Goal: Transaction & Acquisition: Purchase product/service

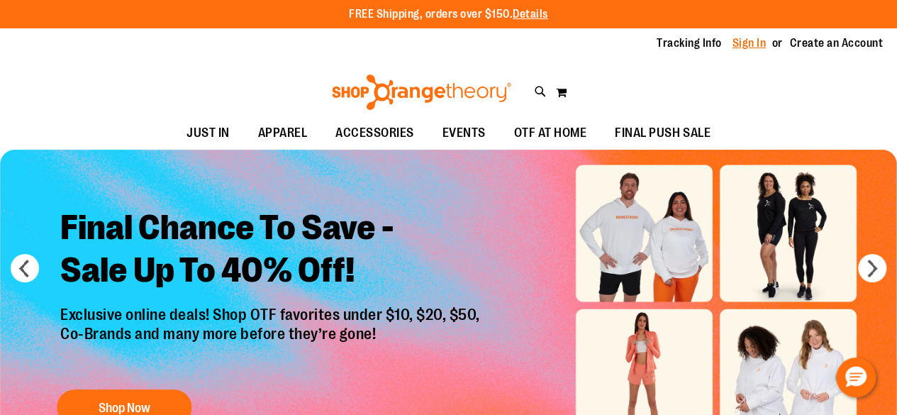
click at [734, 40] on link "Sign In" at bounding box center [749, 43] width 34 height 16
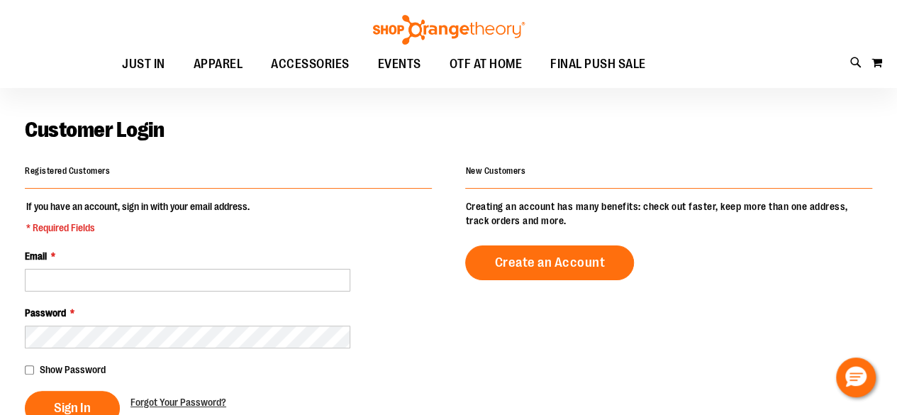
scroll to position [39, 0]
click at [231, 269] on input "Email *" at bounding box center [187, 280] width 325 height 23
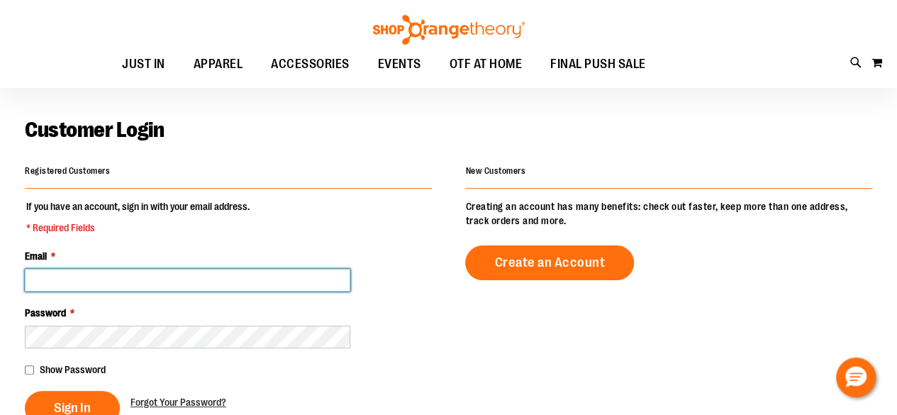
type input "**********"
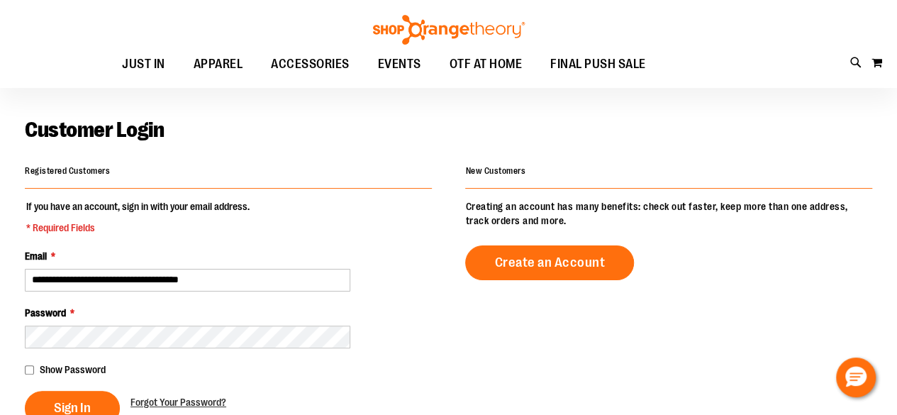
scroll to position [118, 0]
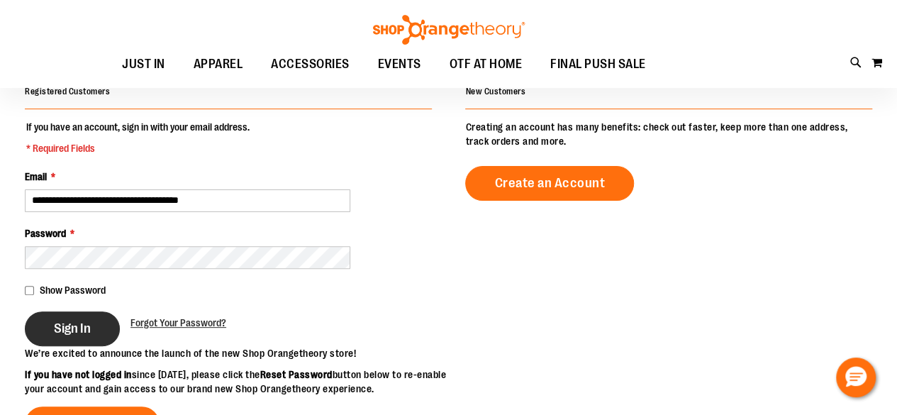
click at [55, 325] on span "Sign In" at bounding box center [72, 328] width 37 height 16
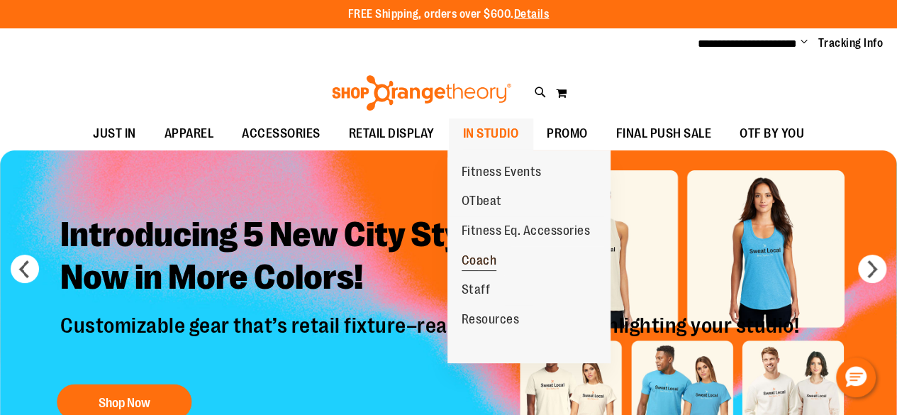
click at [475, 258] on span "Coach" at bounding box center [479, 262] width 35 height 18
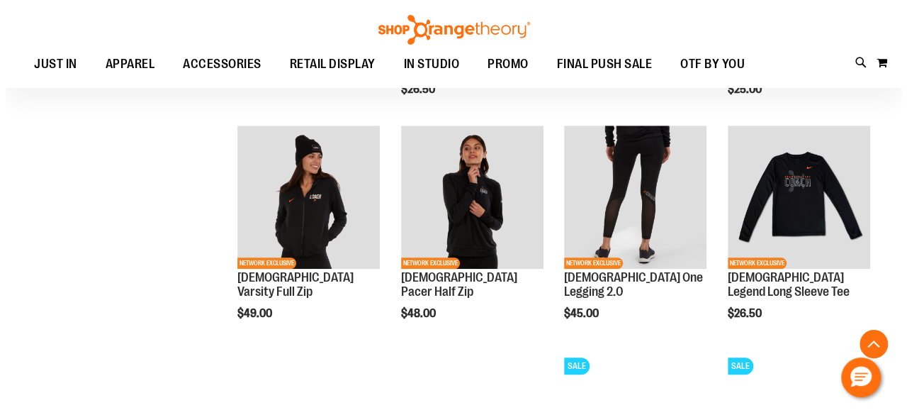
scroll to position [454, 0]
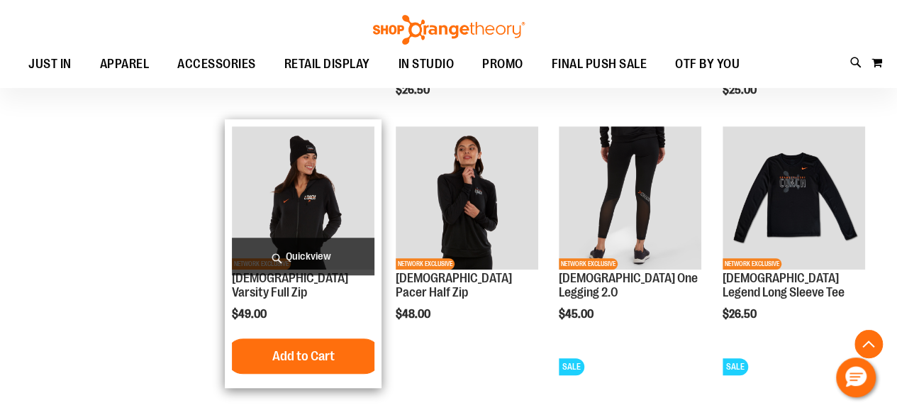
click at [294, 249] on span "Quickview" at bounding box center [303, 256] width 142 height 38
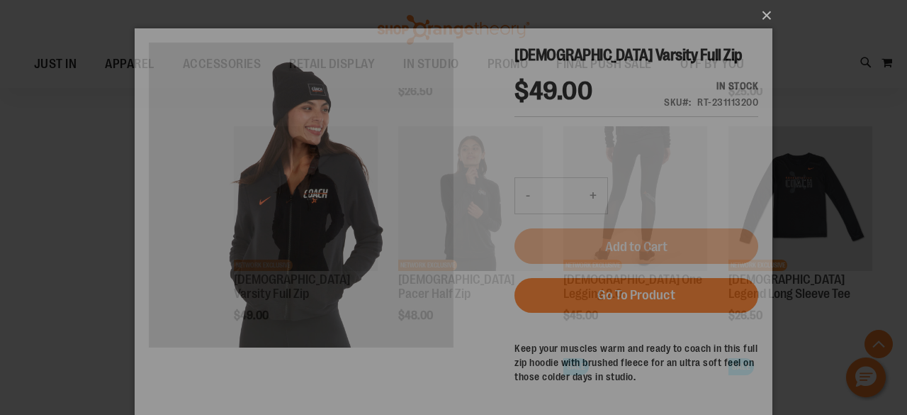
scroll to position [0, 0]
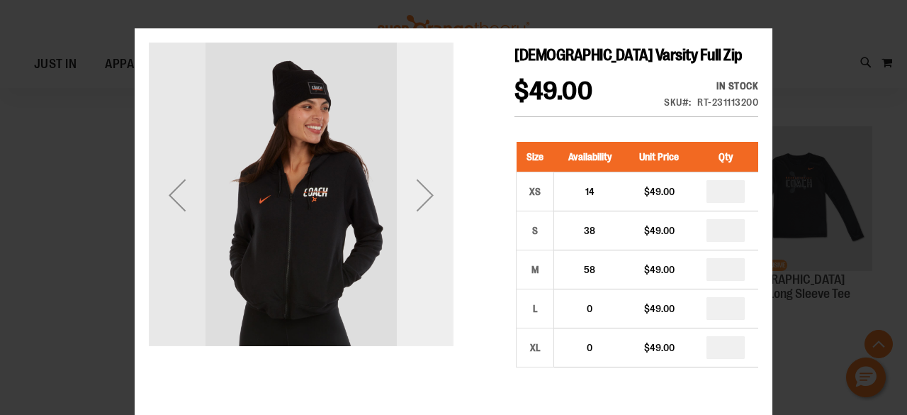
click at [417, 205] on div "Next" at bounding box center [425, 195] width 57 height 57
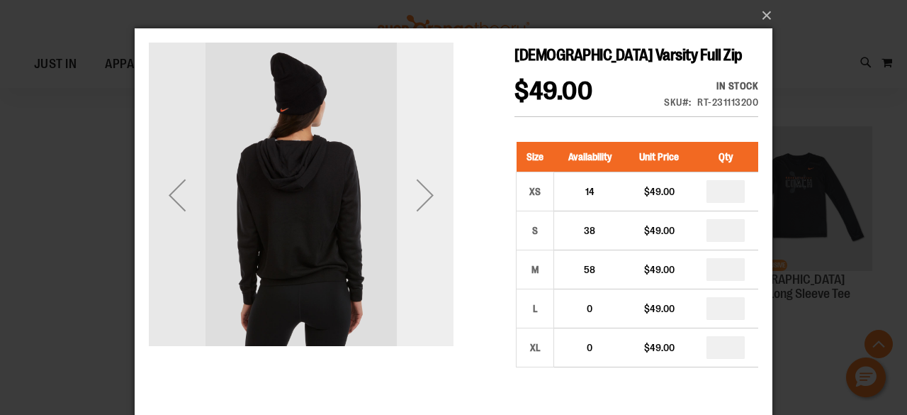
click at [417, 205] on div "Next" at bounding box center [425, 195] width 57 height 57
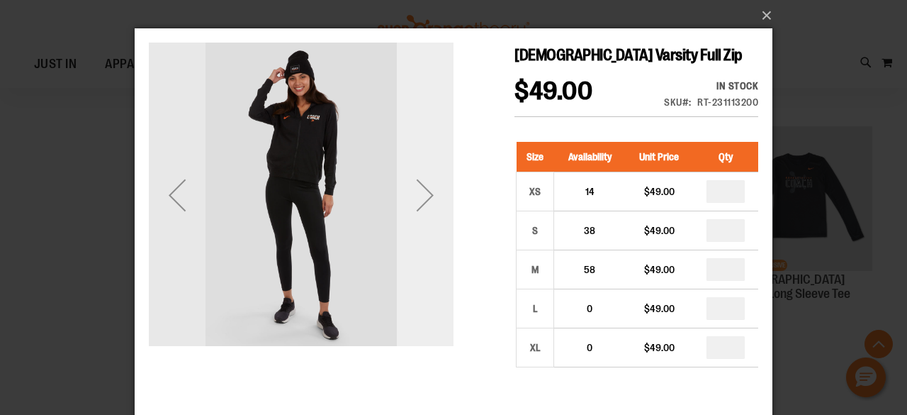
click at [417, 204] on div "Next" at bounding box center [425, 195] width 57 height 57
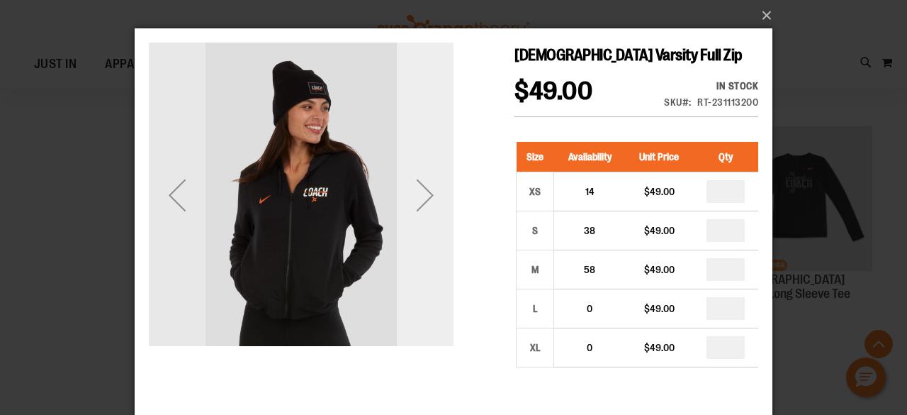
click at [417, 204] on div "Next" at bounding box center [425, 195] width 57 height 57
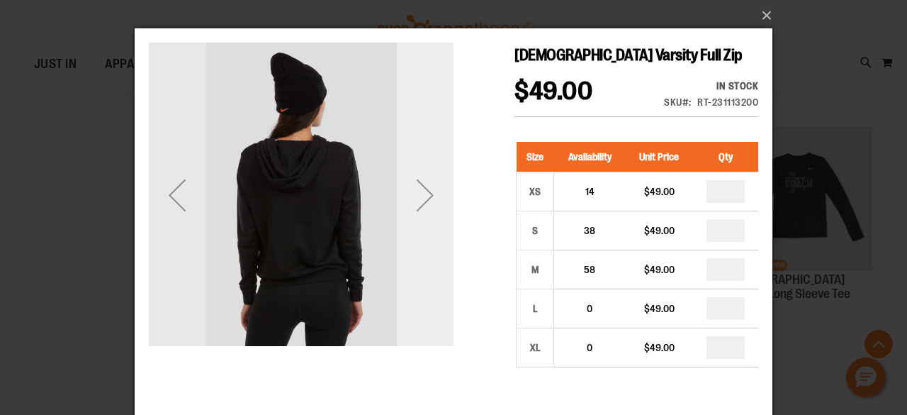
click at [417, 203] on div "Next" at bounding box center [425, 195] width 57 height 57
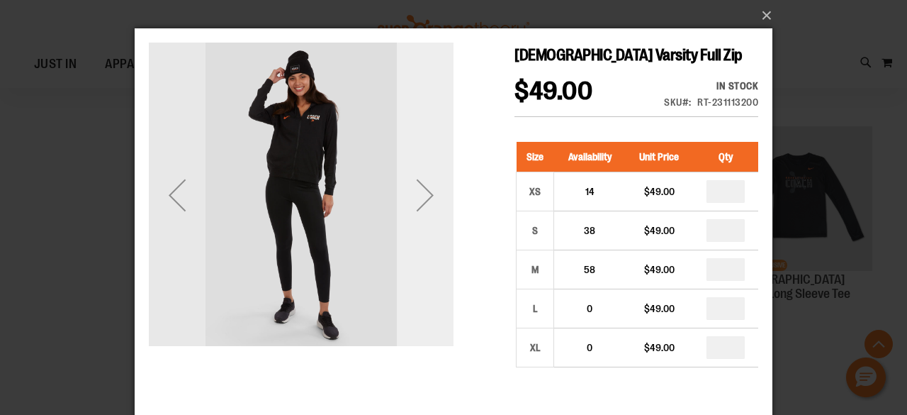
click at [417, 203] on div "Next" at bounding box center [425, 195] width 57 height 57
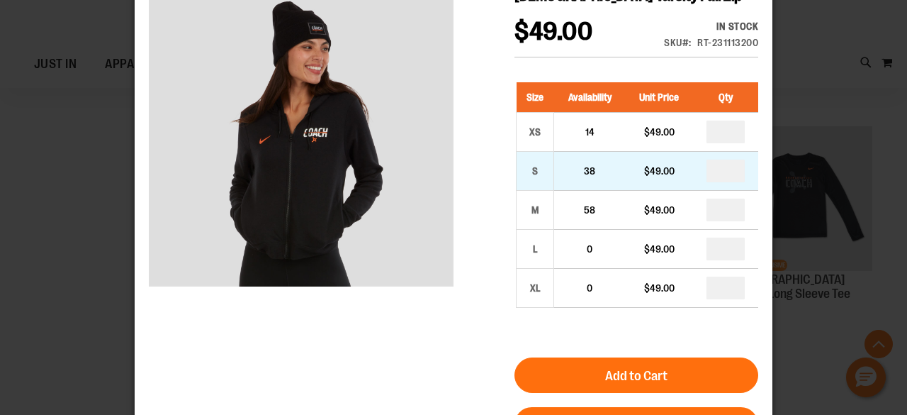
scroll to position [231, 0]
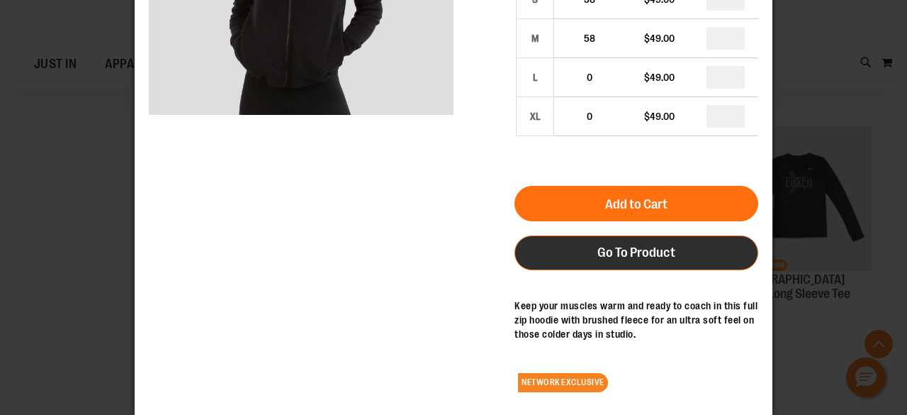
click at [591, 253] on link "Go To Product" at bounding box center [637, 252] width 244 height 35
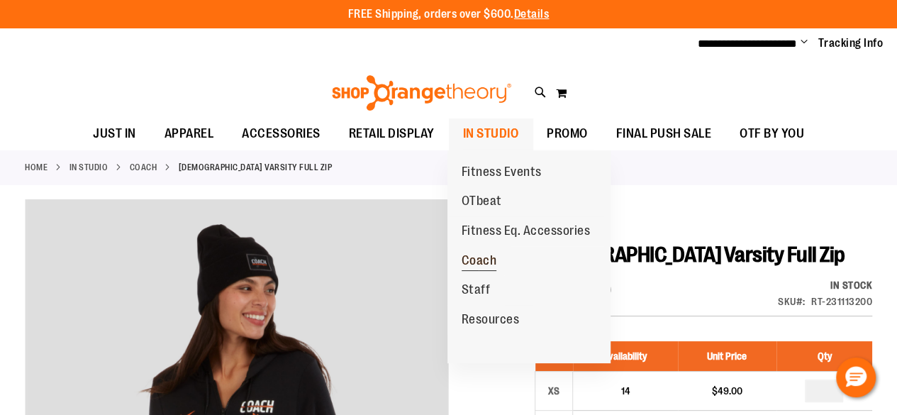
click at [475, 260] on span "Coach" at bounding box center [479, 262] width 35 height 18
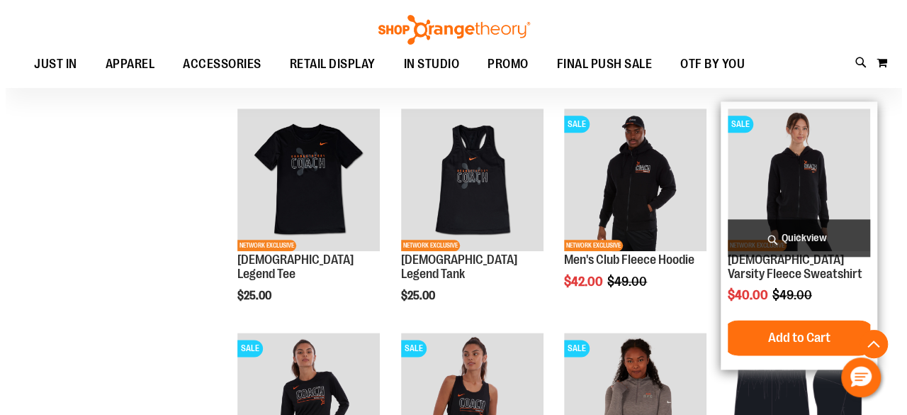
scroll to position [698, 0]
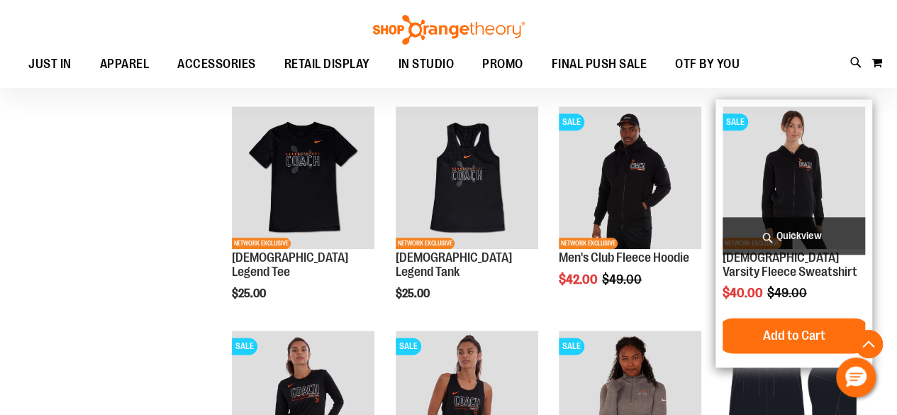
click at [773, 230] on span "Quickview" at bounding box center [793, 236] width 142 height 38
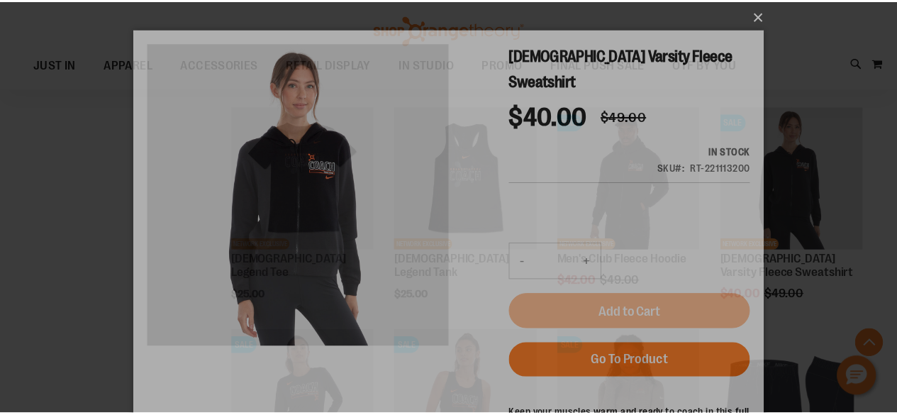
scroll to position [0, 0]
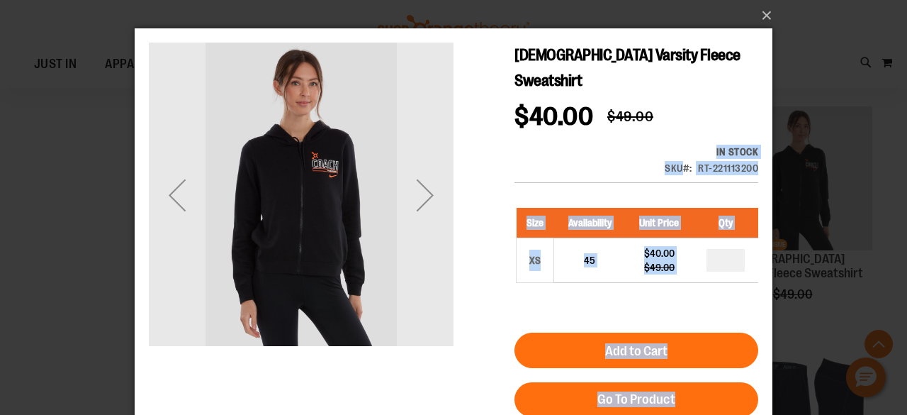
drag, startPoint x: 603, startPoint y: 149, endPoint x: 323, endPoint y: 167, distance: 279.9
click at [323, 167] on div "[DEMOGRAPHIC_DATA] Varsity Fleece Sweatshirt $40.00 Regular Price $49.00 In sto…" at bounding box center [454, 149] width 610 height 213
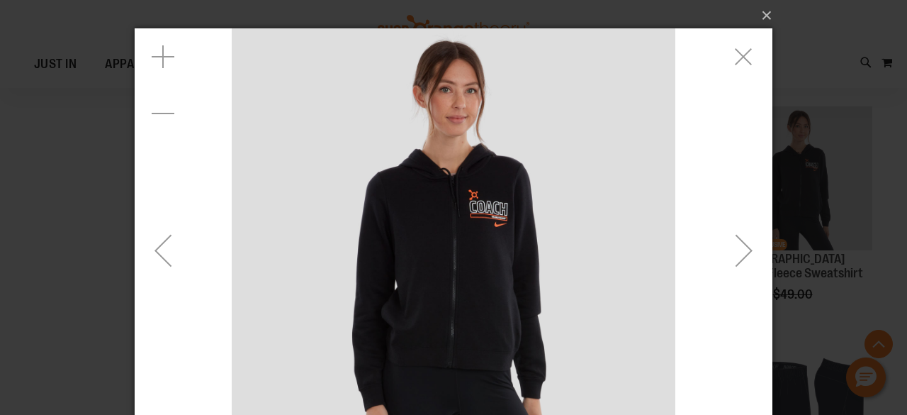
click at [742, 257] on div "Next" at bounding box center [744, 250] width 57 height 57
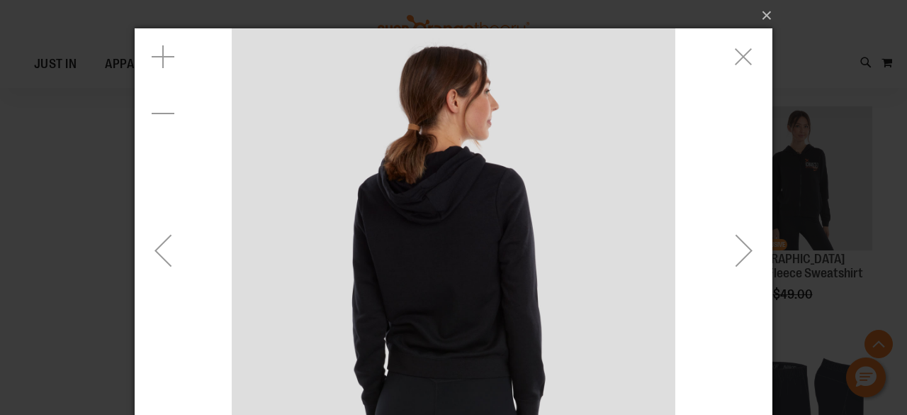
click at [742, 257] on div "Next" at bounding box center [744, 250] width 57 height 57
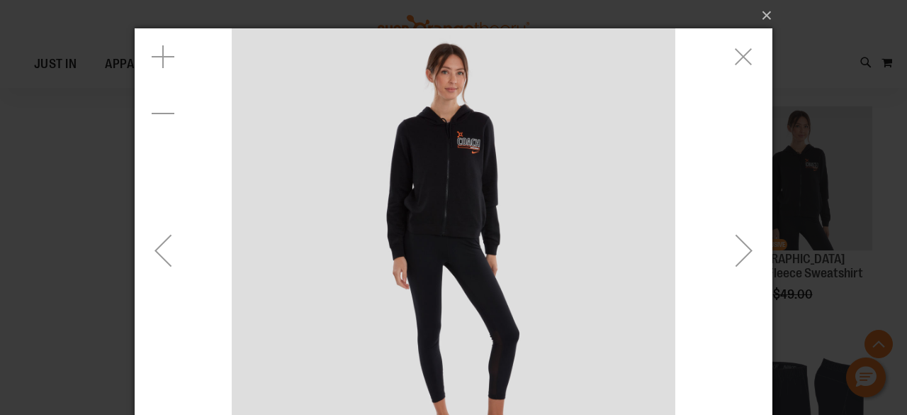
click at [742, 257] on div "Next" at bounding box center [744, 250] width 57 height 57
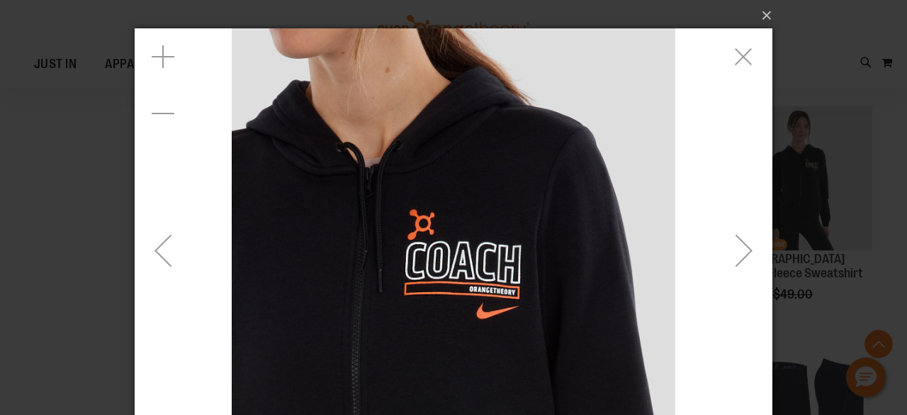
click at [737, 247] on div "Next" at bounding box center [744, 250] width 57 height 57
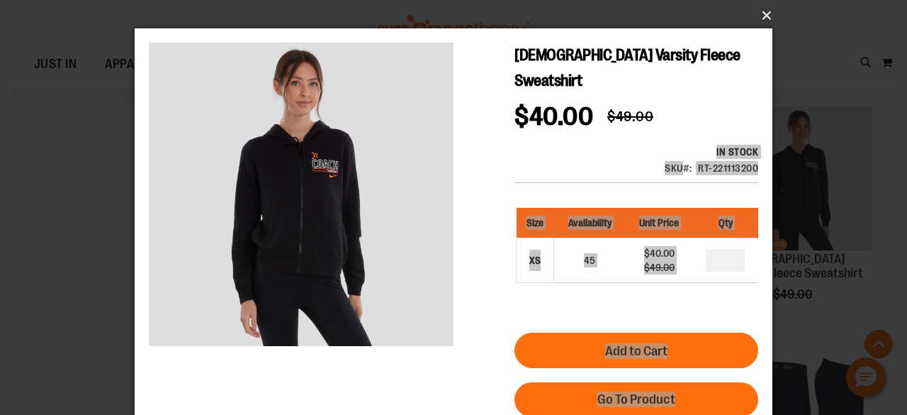
click at [756, 16] on button "×" at bounding box center [458, 15] width 638 height 31
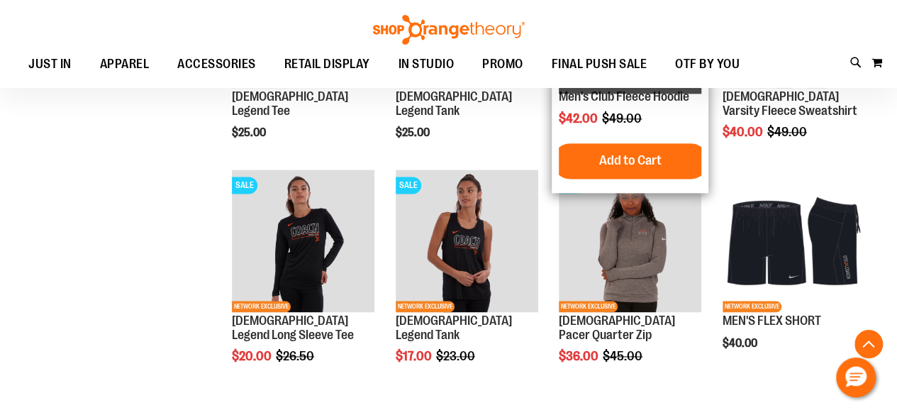
scroll to position [858, 0]
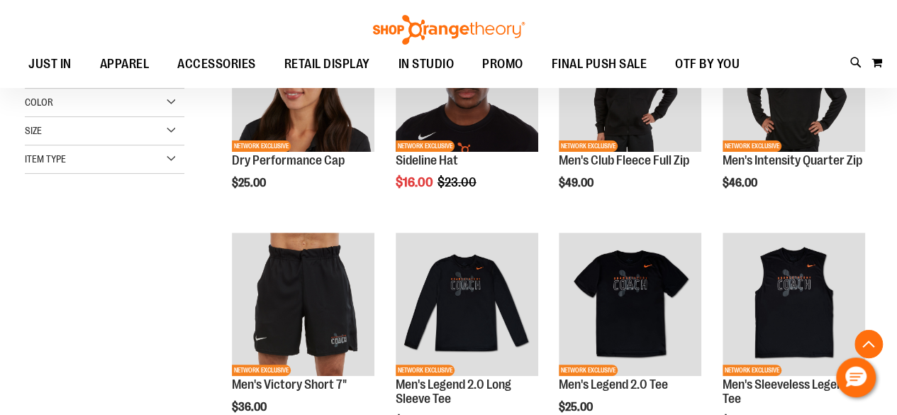
scroll to position [394, 0]
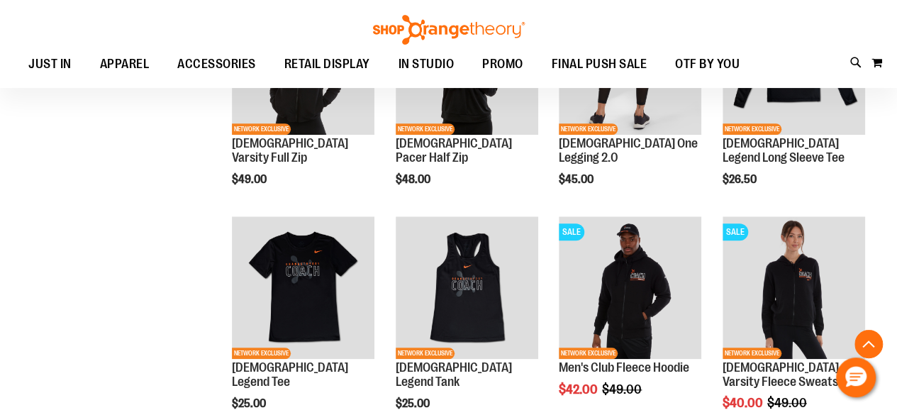
scroll to position [600, 0]
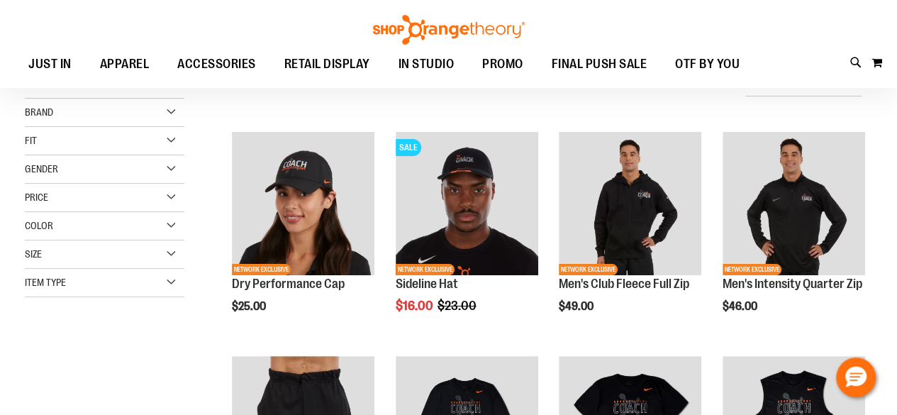
scroll to position [40, 0]
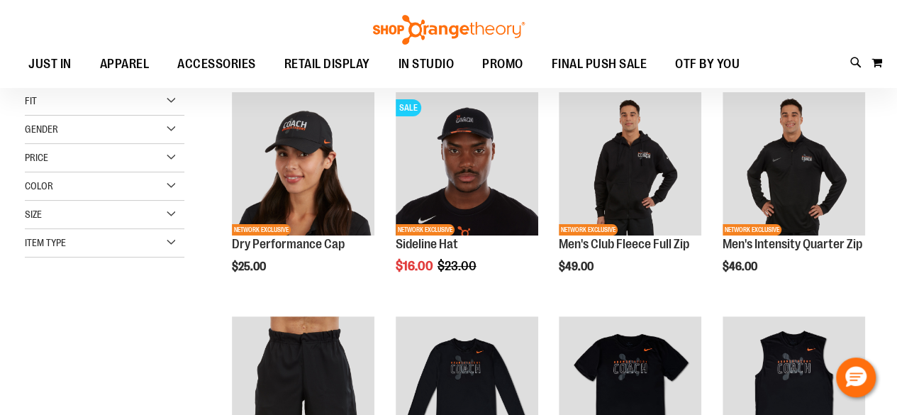
click at [102, 229] on div "Item Type" at bounding box center [105, 243] width 160 height 28
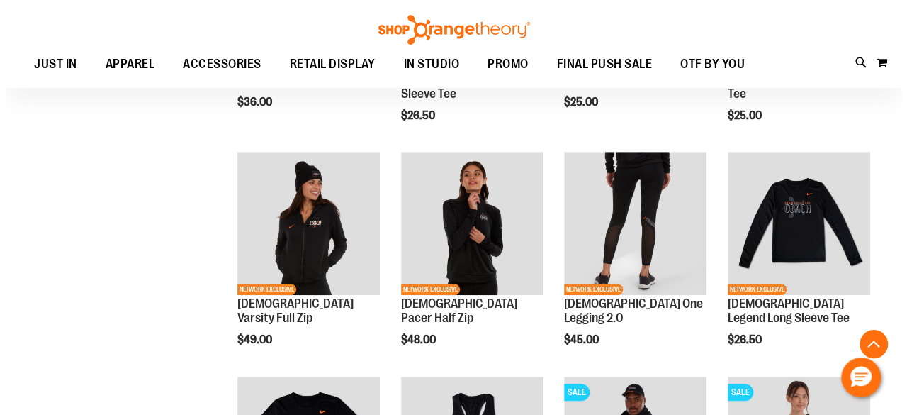
scroll to position [429, 0]
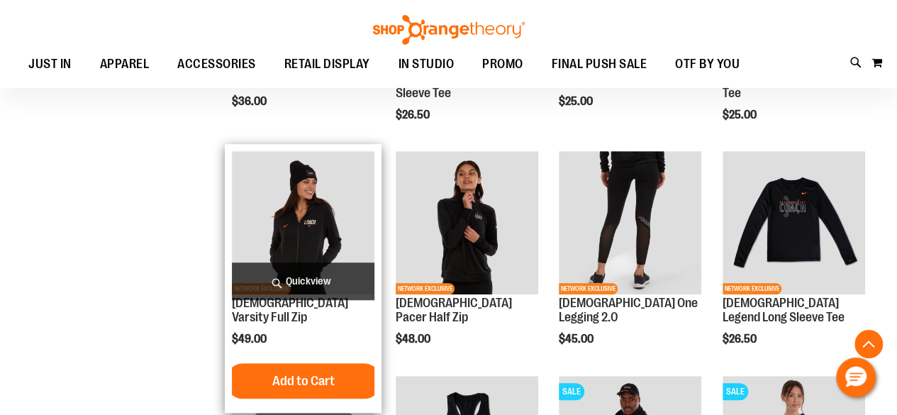
click at [284, 276] on span "Quickview" at bounding box center [303, 281] width 142 height 38
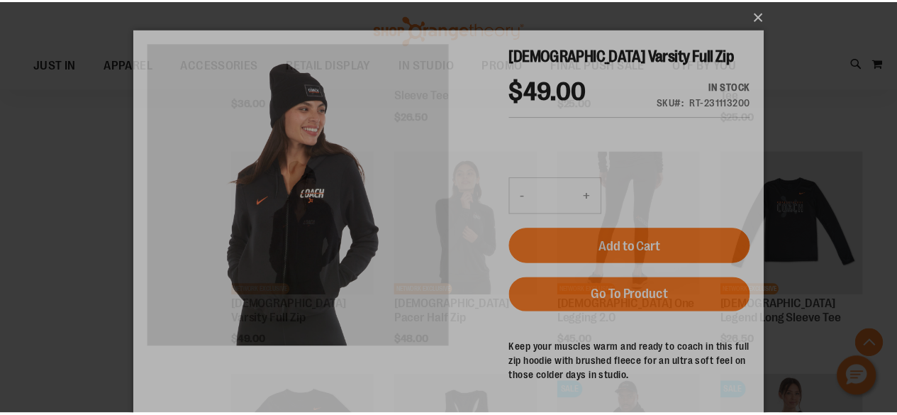
scroll to position [0, 0]
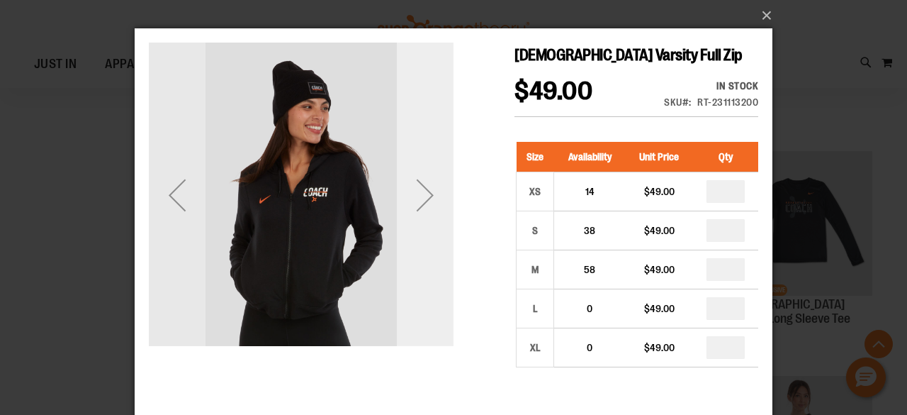
click at [443, 189] on div "Next" at bounding box center [425, 195] width 57 height 57
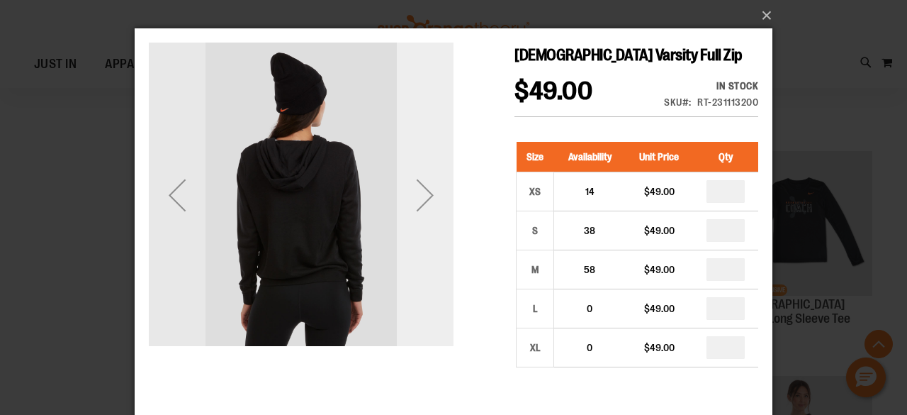
click at [439, 193] on div "Next" at bounding box center [425, 195] width 57 height 57
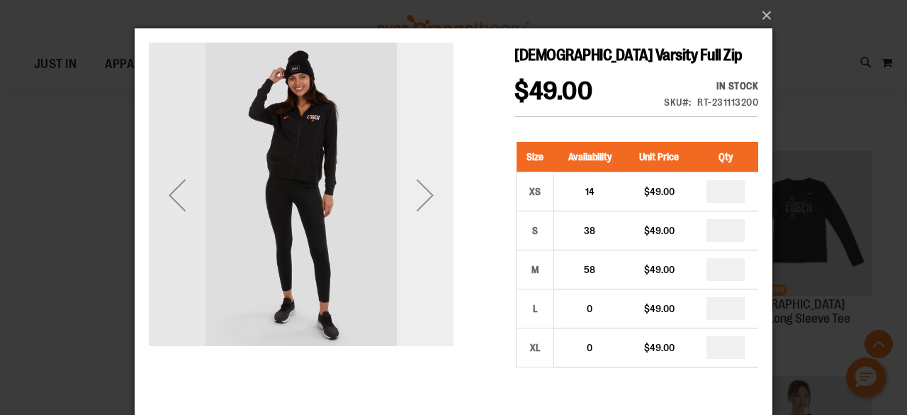
click at [426, 195] on div "Next" at bounding box center [425, 195] width 57 height 57
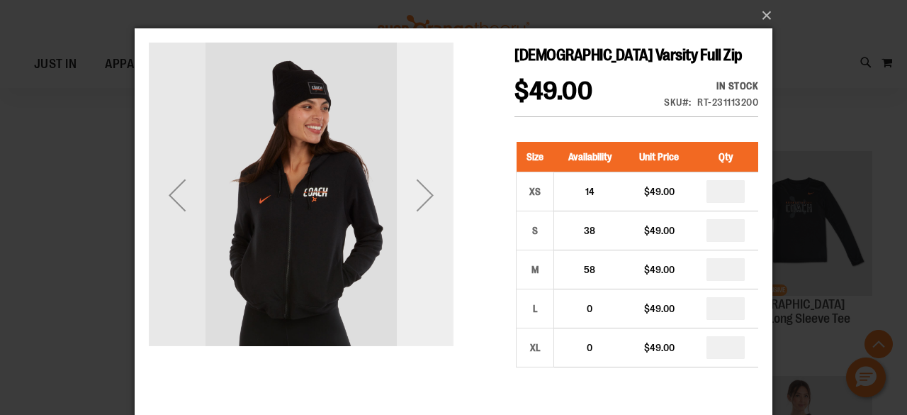
click at [426, 195] on div "Next" at bounding box center [425, 195] width 57 height 57
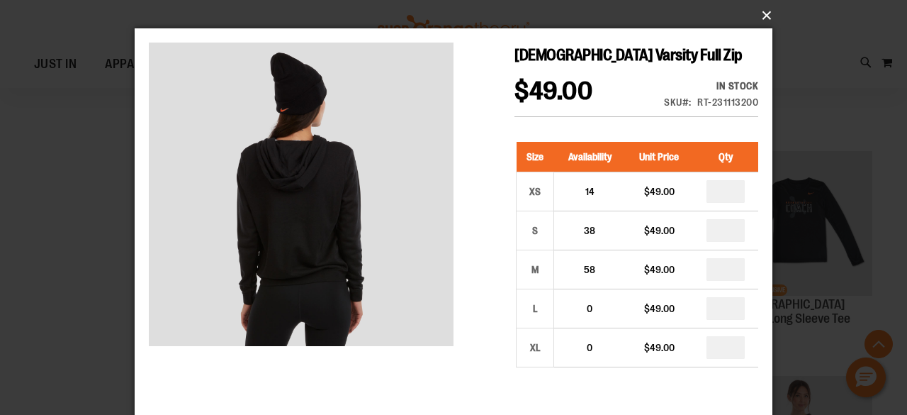
click at [767, 15] on button "×" at bounding box center [458, 15] width 638 height 31
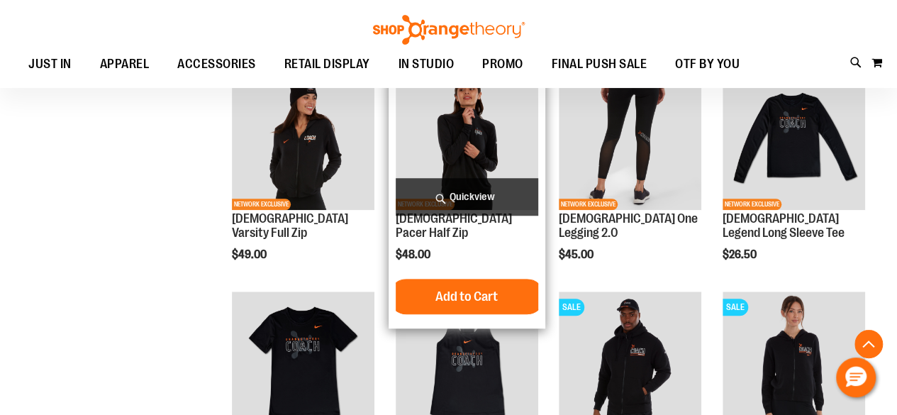
scroll to position [528, 0]
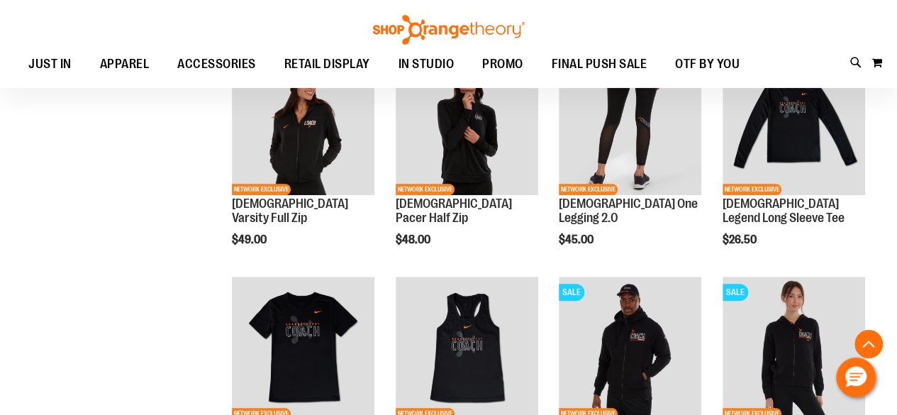
click at [142, 296] on div "**********" at bounding box center [448, 169] width 847 height 1263
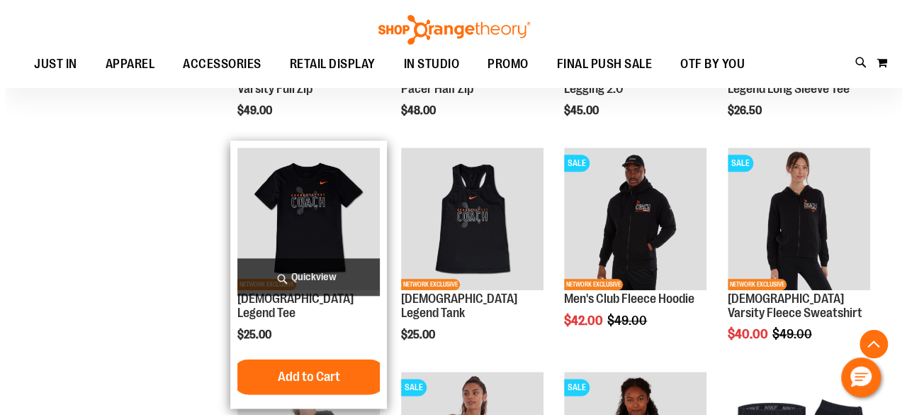
scroll to position [658, 0]
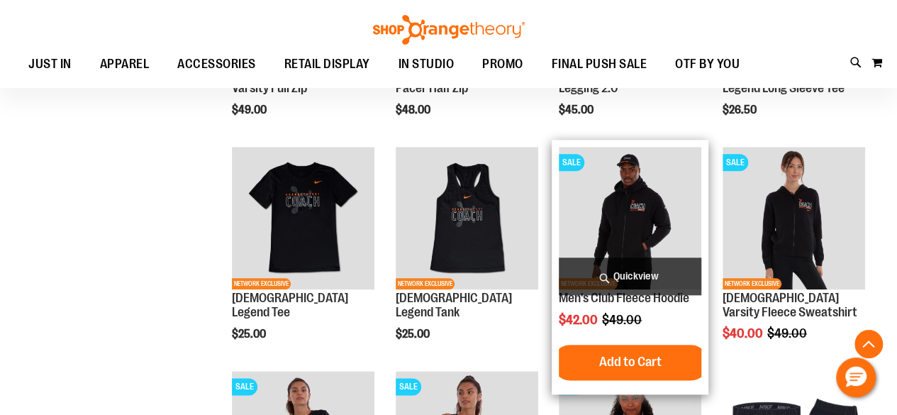
click at [621, 271] on span "Quickview" at bounding box center [630, 276] width 142 height 38
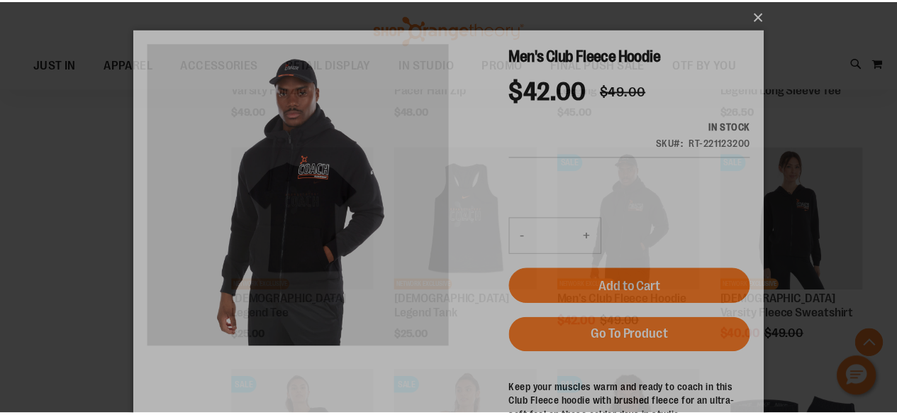
scroll to position [0, 0]
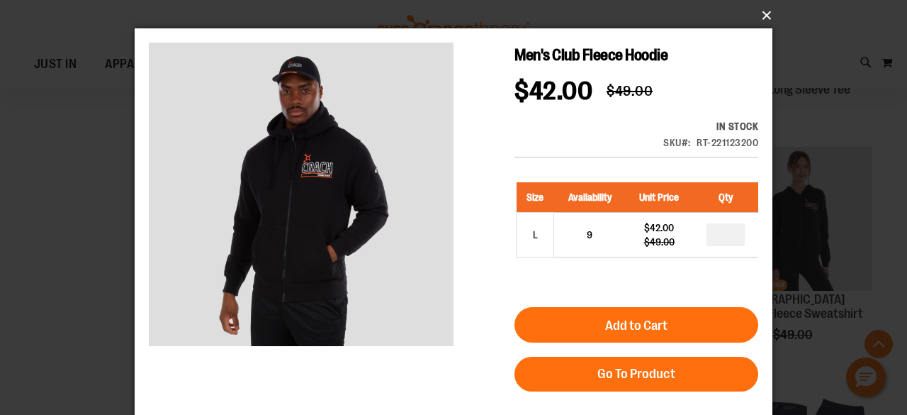
click at [766, 9] on button "×" at bounding box center [458, 15] width 638 height 31
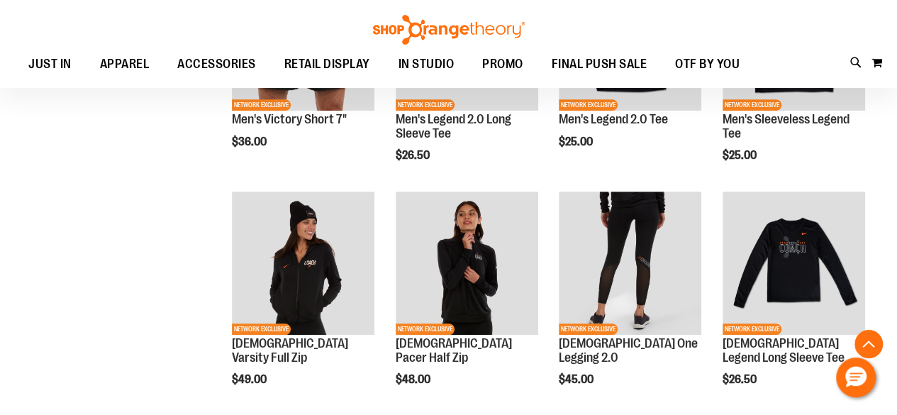
scroll to position [350, 0]
